Goal: Information Seeking & Learning: Learn about a topic

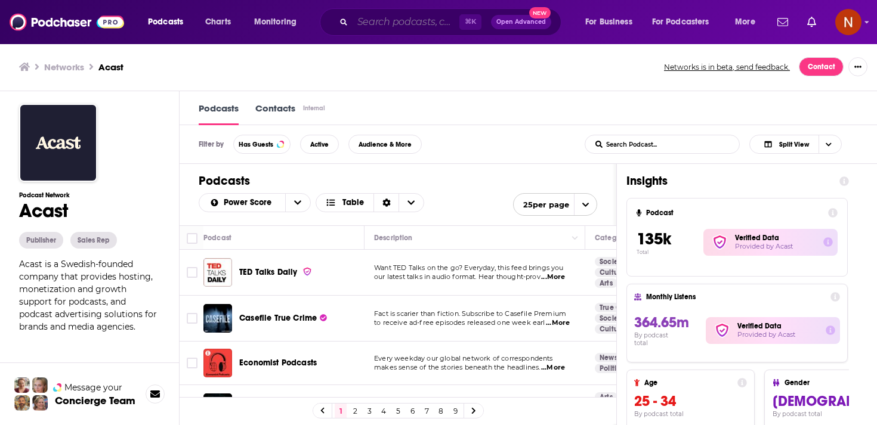
click at [434, 23] on input "Search podcasts, credits, & more..." at bounding box center [405, 22] width 107 height 19
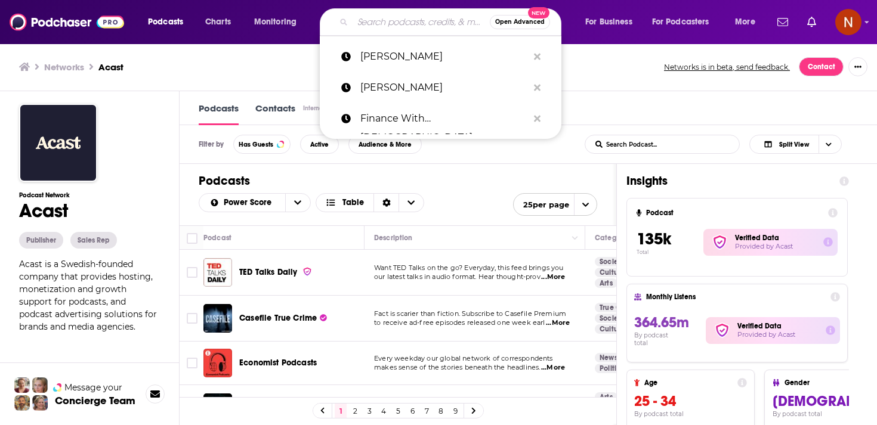
paste input "شخصية عادية جداً"
type input "شخصية عادية جداً"
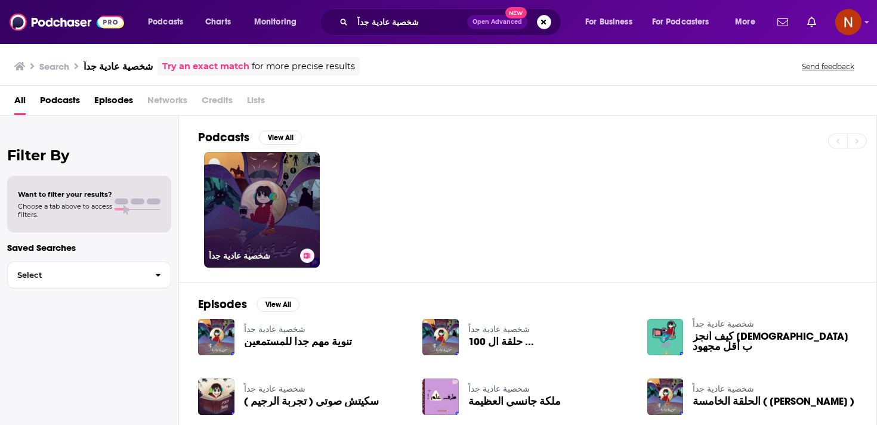
click at [256, 206] on link "شخصية عادية جداً" at bounding box center [262, 210] width 116 height 116
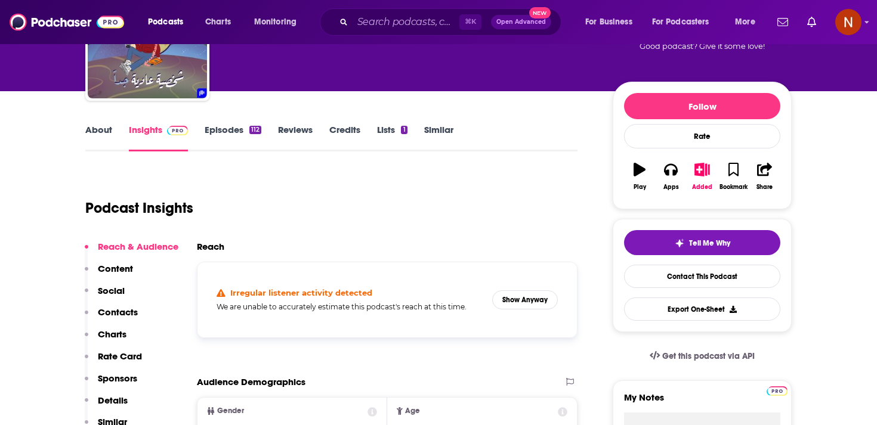
scroll to position [133, 0]
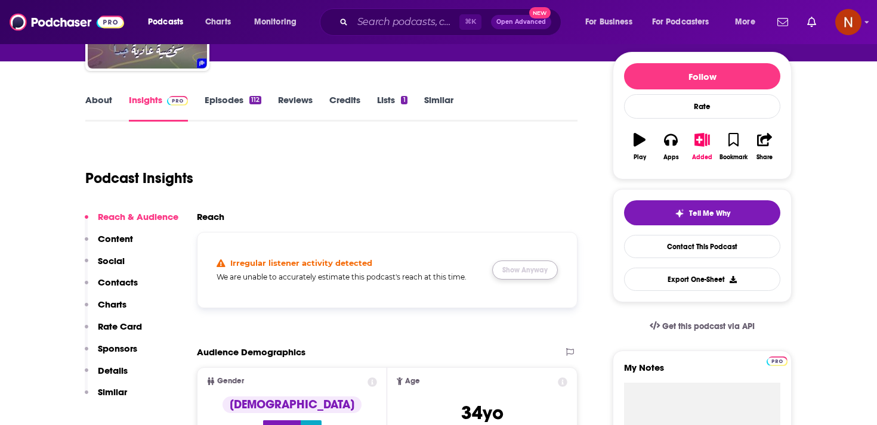
click at [540, 273] on button "Show Anyway" at bounding box center [525, 270] width 66 height 19
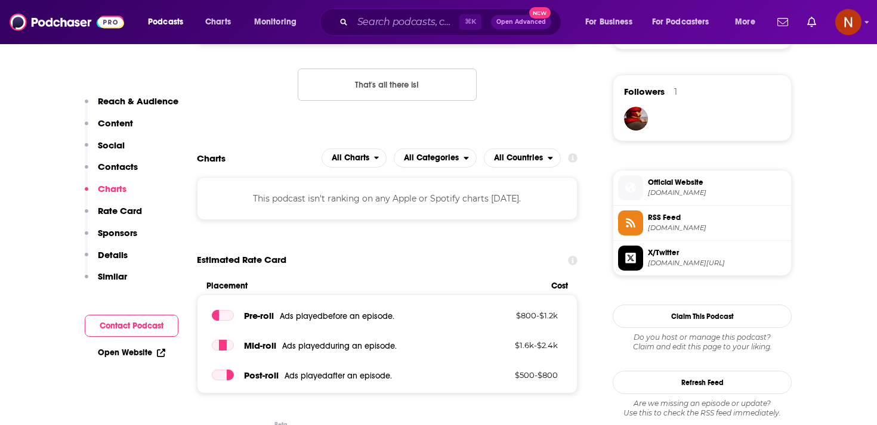
scroll to position [843, 0]
